Goal: Find specific page/section: Find specific page/section

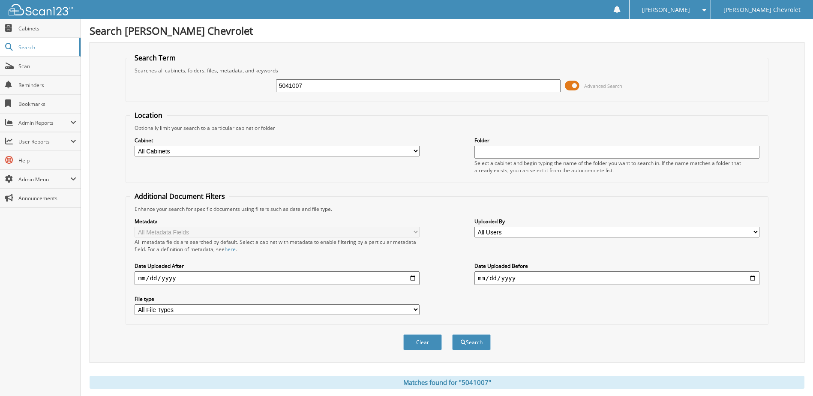
scroll to position [257, 0]
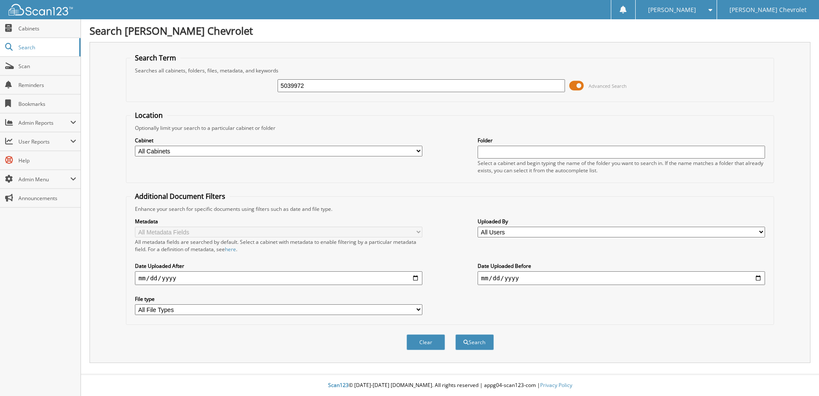
type input "5039972"
click at [455, 334] on button "Search" at bounding box center [474, 342] width 39 height 16
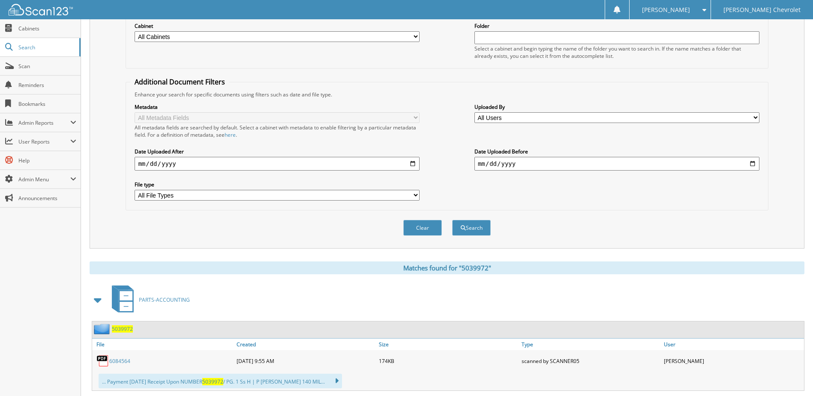
scroll to position [300, 0]
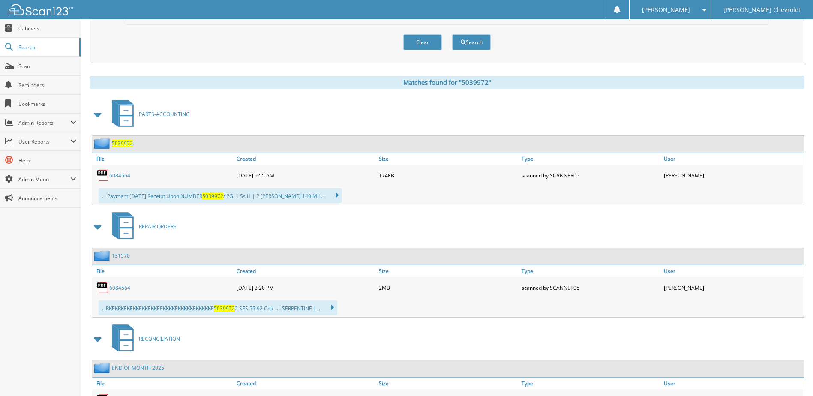
click at [122, 174] on link "6084564" at bounding box center [119, 175] width 21 height 7
click at [424, 43] on button "Clear" at bounding box center [422, 42] width 39 height 16
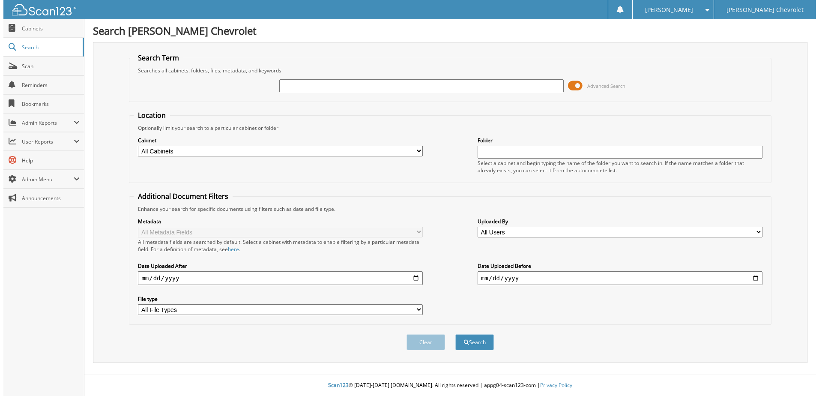
scroll to position [0, 0]
click at [404, 80] on input "text" at bounding box center [421, 85] width 287 height 13
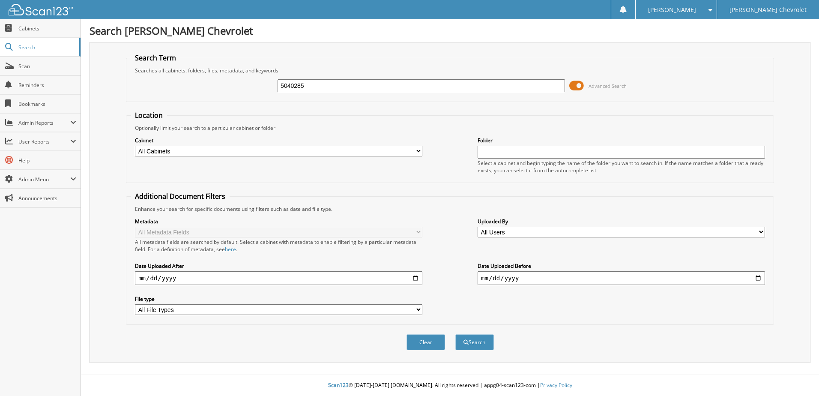
type input "5040285"
click at [455, 334] on button "Search" at bounding box center [474, 342] width 39 height 16
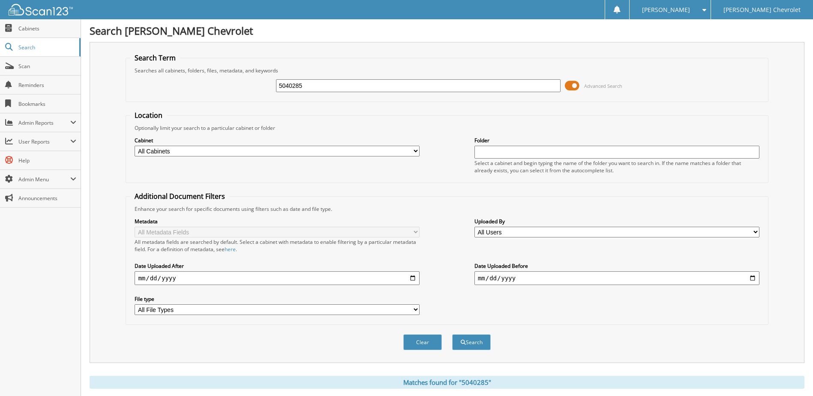
scroll to position [171, 0]
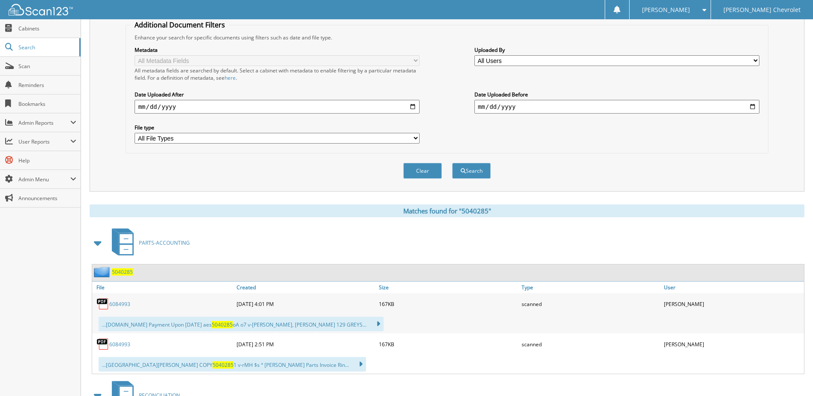
click at [125, 345] on link "6084993" at bounding box center [119, 344] width 21 height 7
click at [118, 304] on link "6084993" at bounding box center [119, 303] width 21 height 7
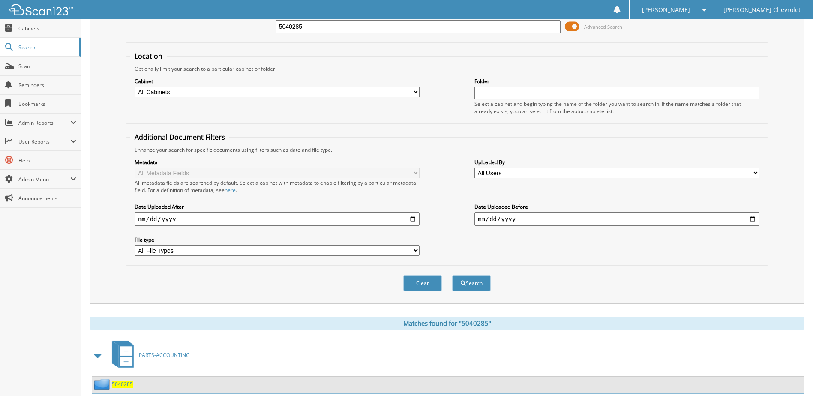
scroll to position [0, 0]
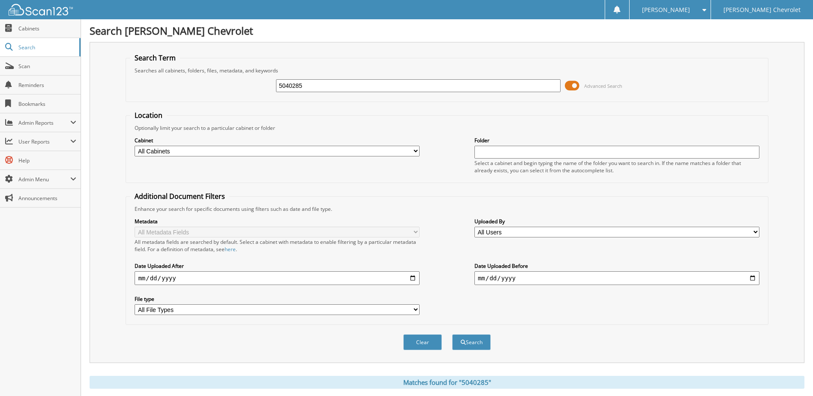
click at [294, 81] on input "5040285" at bounding box center [418, 85] width 285 height 13
type input "5040507"
click at [452, 334] on button "Search" at bounding box center [471, 342] width 39 height 16
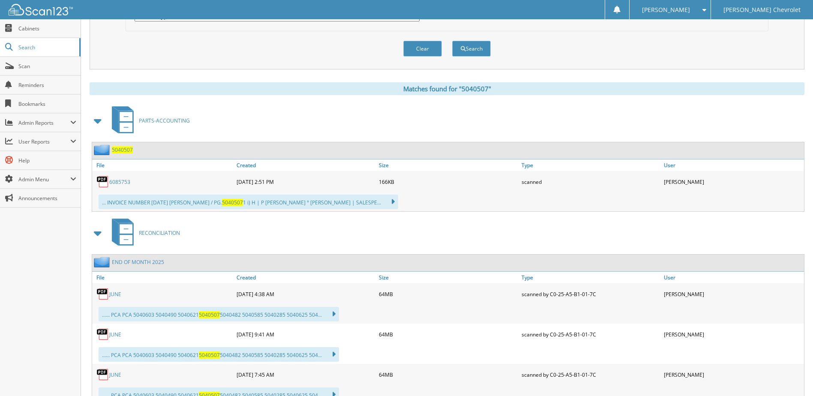
scroll to position [300, 0]
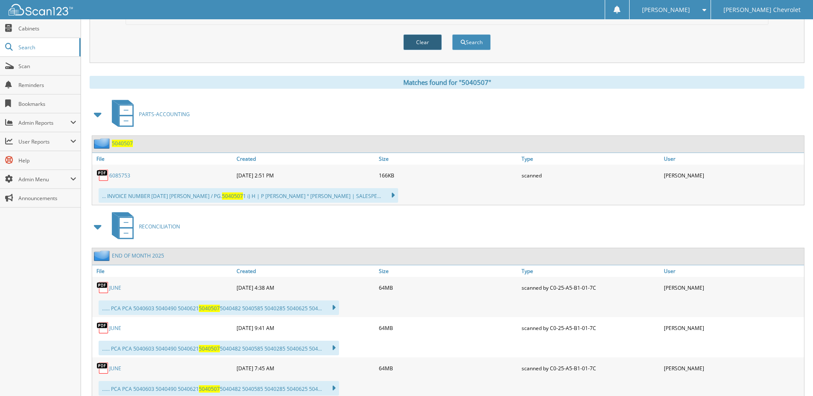
click at [428, 43] on button "Clear" at bounding box center [422, 42] width 39 height 16
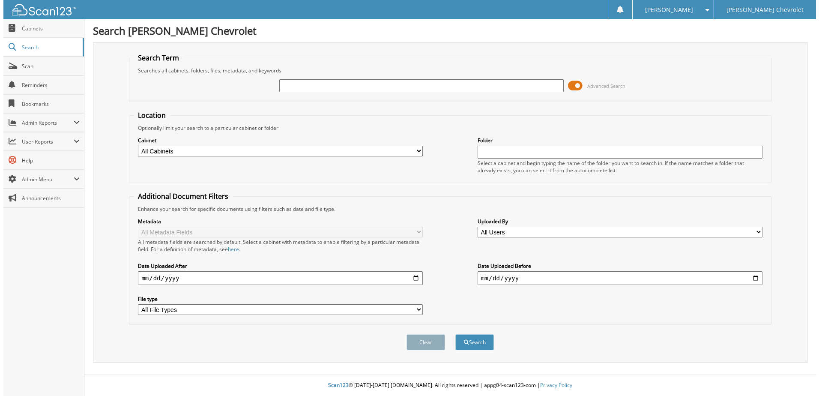
scroll to position [0, 0]
click at [343, 82] on input "text" at bounding box center [421, 85] width 287 height 13
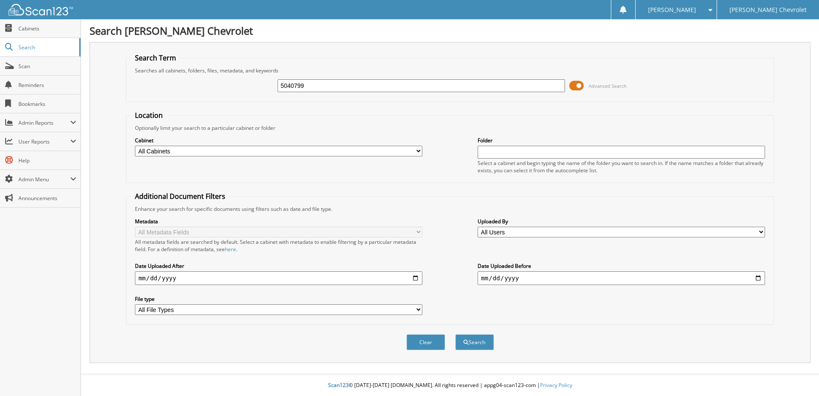
type input "5040799"
click at [455, 334] on button "Search" at bounding box center [474, 342] width 39 height 16
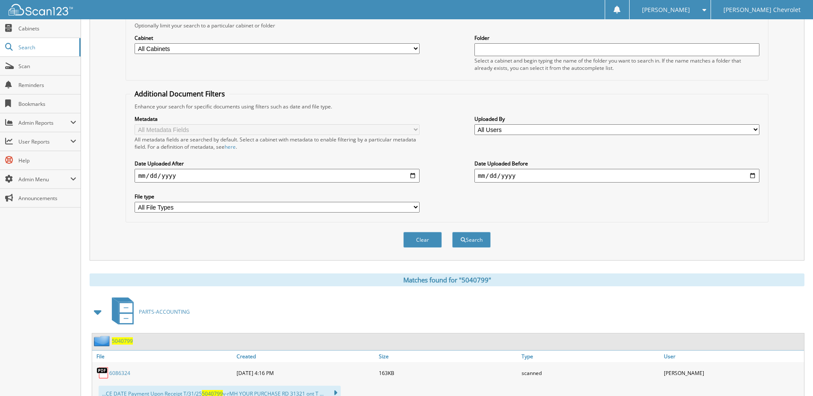
scroll to position [243, 0]
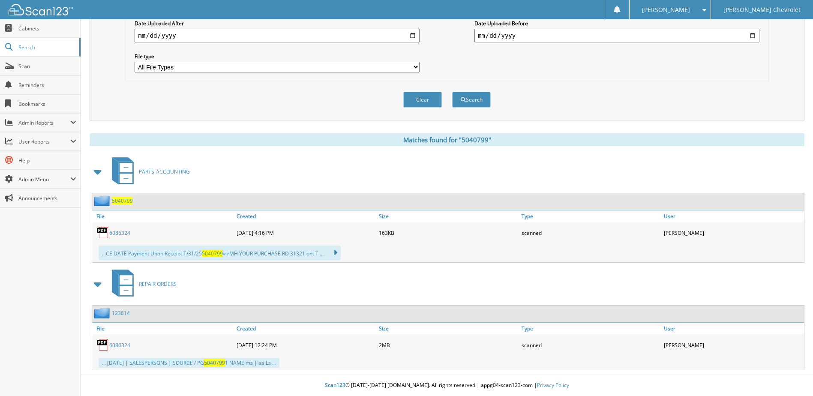
click at [116, 232] on link "6086324" at bounding box center [119, 232] width 21 height 7
click at [420, 102] on button "Clear" at bounding box center [422, 100] width 39 height 16
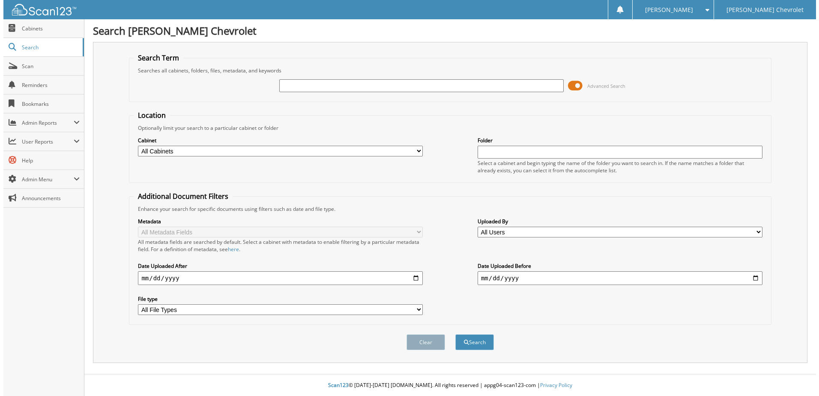
scroll to position [0, 0]
click at [335, 85] on input "text" at bounding box center [421, 85] width 287 height 13
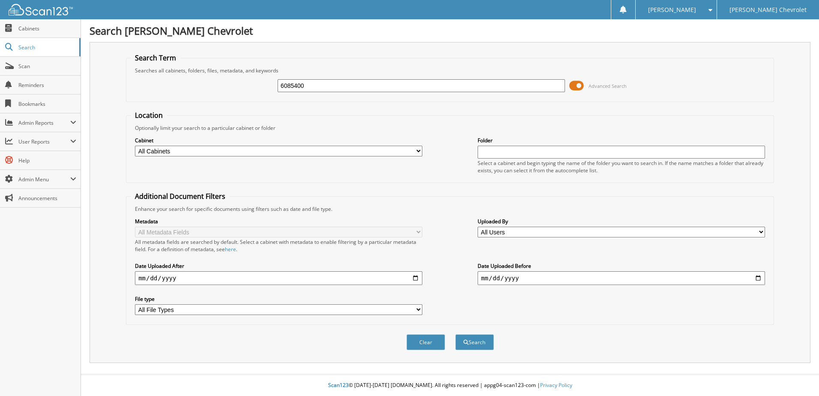
type input "6085400"
click at [455, 334] on button "Search" at bounding box center [474, 342] width 39 height 16
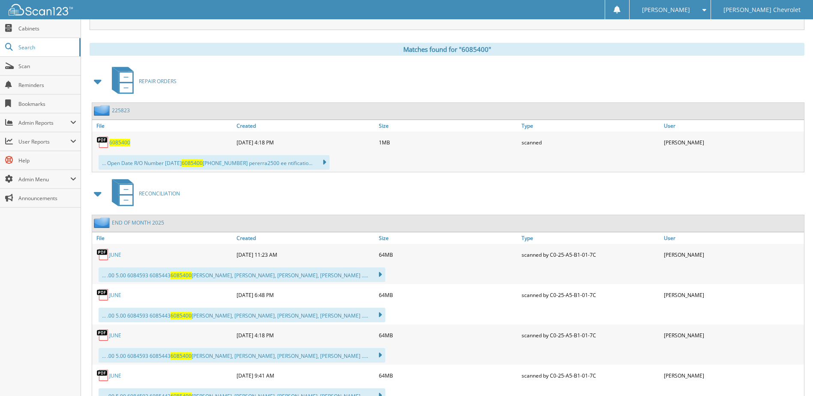
scroll to position [343, 0]
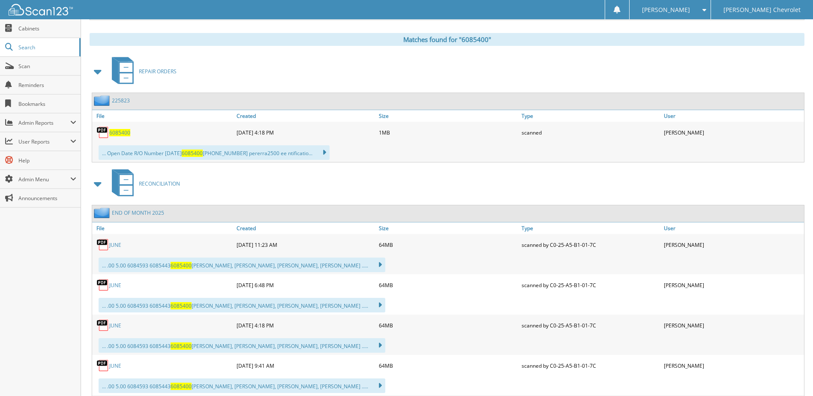
click at [123, 133] on span "6085400" at bounding box center [119, 132] width 21 height 7
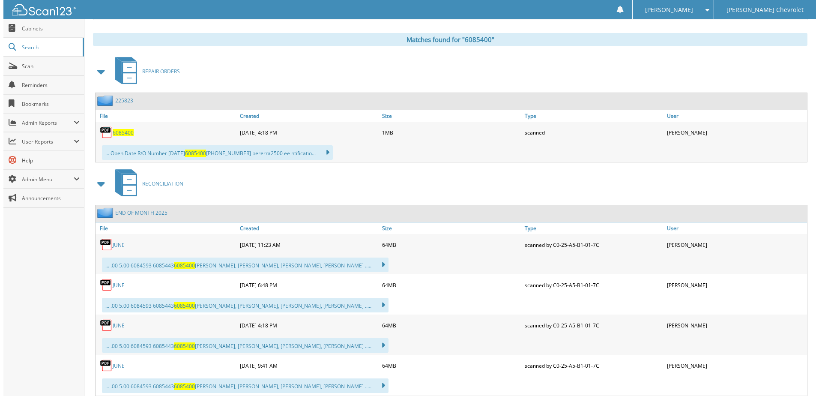
scroll to position [0, 0]
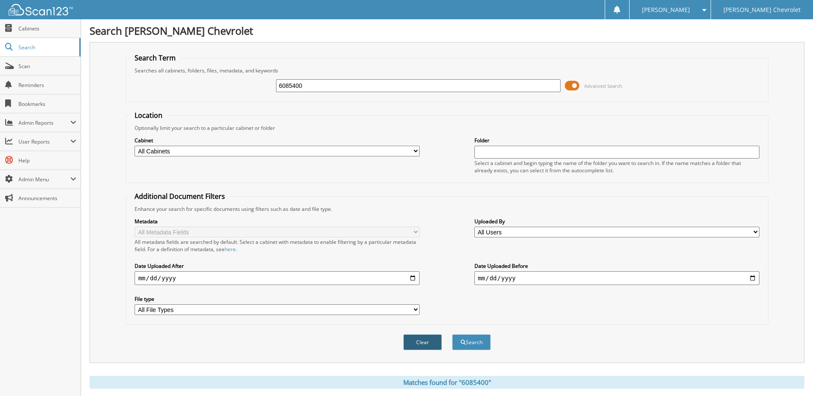
click at [428, 345] on button "Clear" at bounding box center [422, 342] width 39 height 16
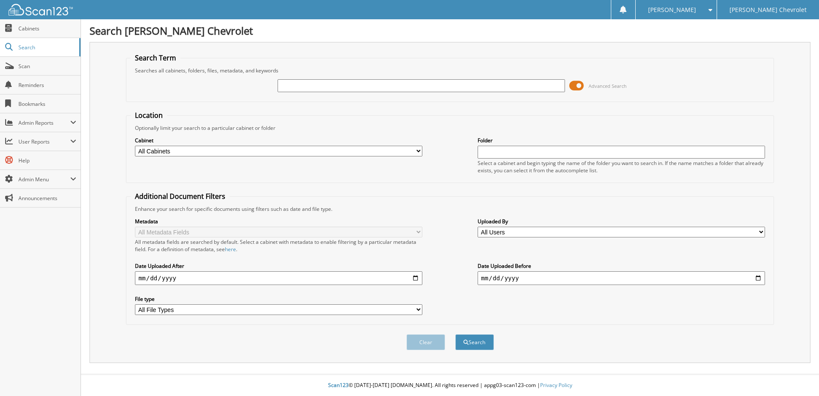
click at [334, 84] on input "text" at bounding box center [421, 85] width 287 height 13
click at [27, 66] on span "Scan" at bounding box center [47, 66] width 58 height 7
